Goal: Task Accomplishment & Management: Complete application form

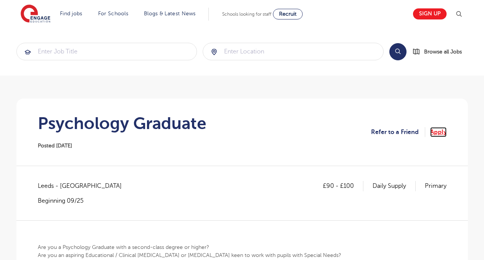
click at [436, 133] on link "Apply" at bounding box center [438, 132] width 16 height 10
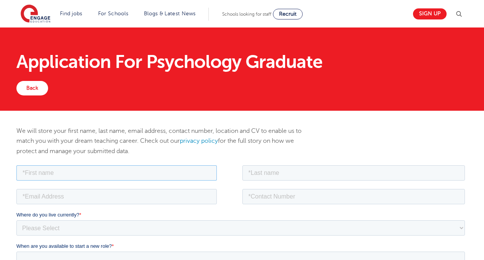
click at [63, 171] on input "text" at bounding box center [116, 172] width 200 height 15
type input "Gokce"
type input "Guven"
type input "gokcegok@gmail.com"
click at [273, 193] on input "tel" at bounding box center [353, 195] width 223 height 15
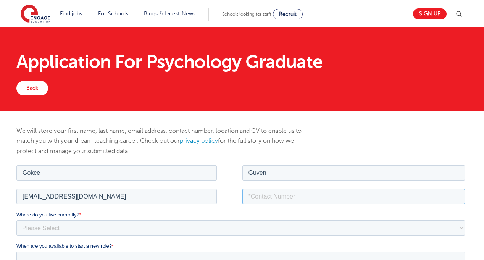
type input "07876774655"
click at [105, 226] on select "Please Select UK Canada Ireland Australia New Zealand Europe USA South Africa J…" at bounding box center [240, 227] width 448 height 15
select select "UK"
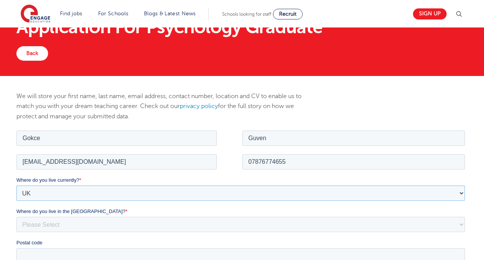
scroll to position [113, 0]
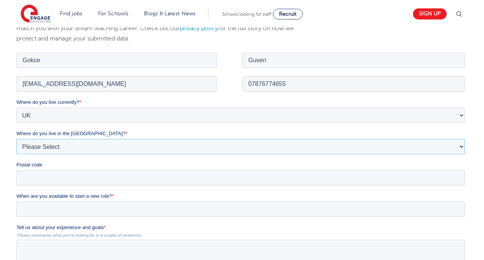
click at [75, 147] on select "Please Select Overseas Barnsley Bedfordshire Berkshire Bournemouth Bracknell Fo…" at bounding box center [240, 145] width 448 height 15
select select "Leeds"
click at [55, 183] on input "Postal code" at bounding box center [240, 177] width 448 height 15
type input "LS2 7FA"
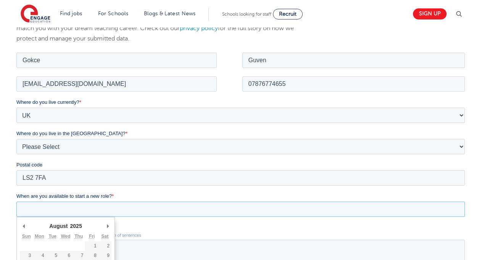
click at [58, 214] on input "When are you available to start a new role? *" at bounding box center [240, 208] width 448 height 15
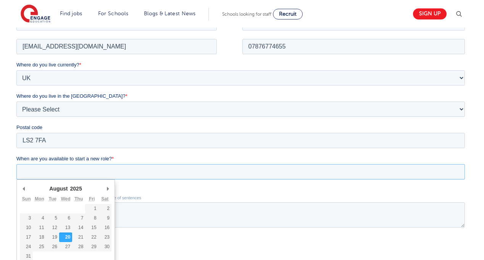
scroll to position [167, 0]
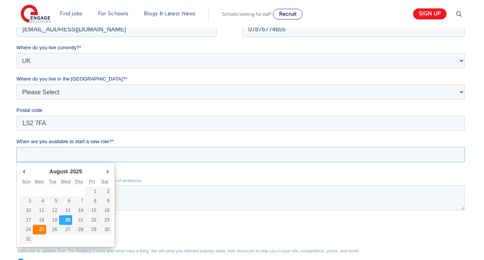
type div "2025-08-25"
type input "2025/08/25"
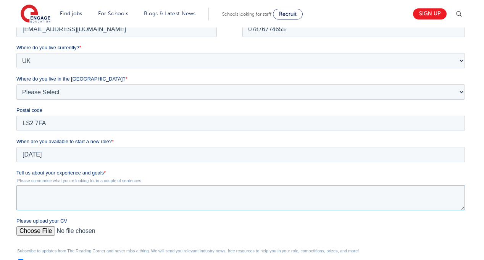
click at [51, 200] on textarea "Tell us about your experience and goals *" at bounding box center [240, 197] width 448 height 25
click at [45, 228] on div "Please upload your CV" at bounding box center [241, 229] width 451 height 24
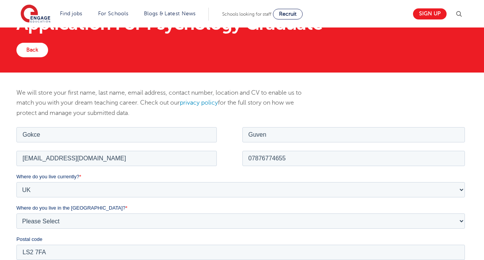
scroll to position [0, 0]
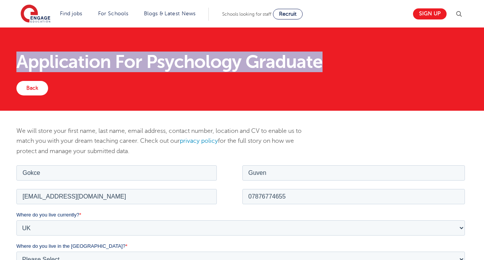
drag, startPoint x: 266, startPoint y: 48, endPoint x: 326, endPoint y: 65, distance: 62.1
click at [326, 65] on div "Application For Psychology Graduate" at bounding box center [242, 62] width 463 height 38
copy h1 "Application For Psychology Graduate"
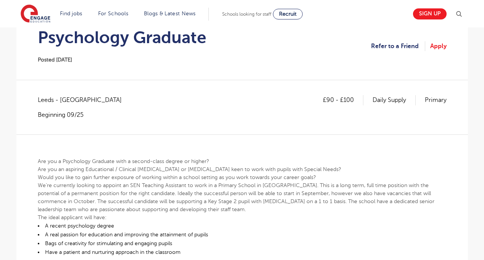
scroll to position [85, 0]
